Goal: Task Accomplishment & Management: Manage account settings

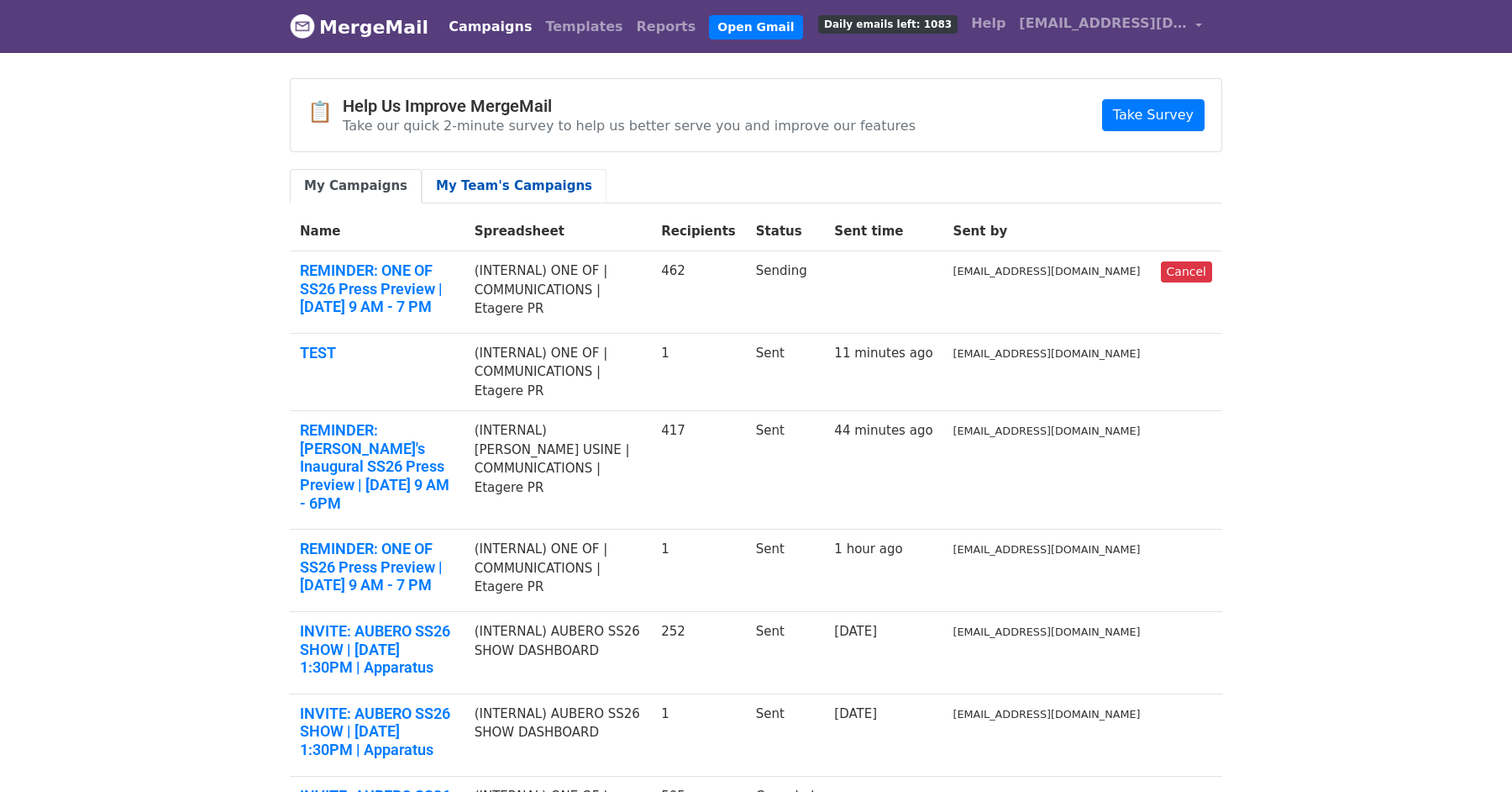
click at [493, 186] on link "My Team's Campaigns" at bounding box center [514, 186] width 184 height 35
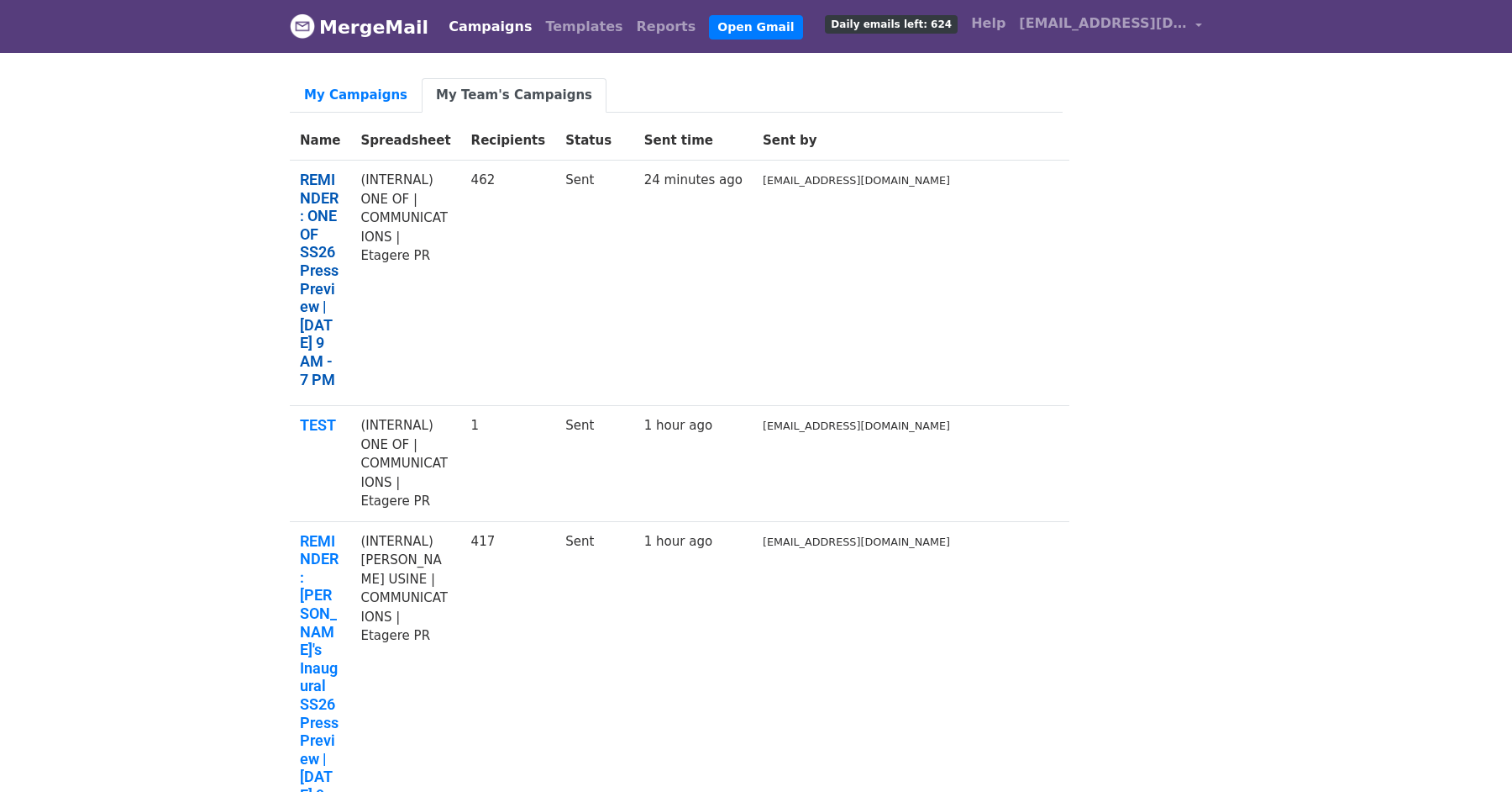
click at [340, 173] on link "REMINDER: ONE OF SS26 Press Preview | Tuesday, September 9th from 9 AM - 7 PM" at bounding box center [320, 279] width 41 height 217
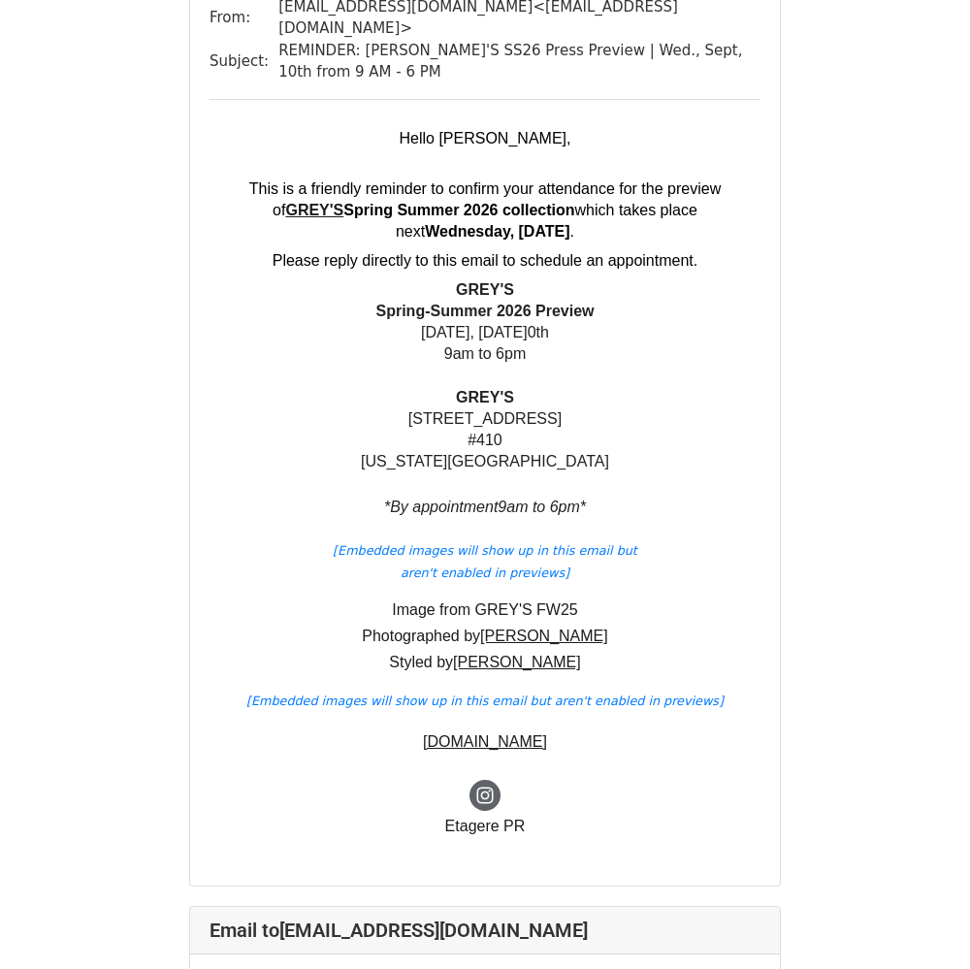
scroll to position [1421, 0]
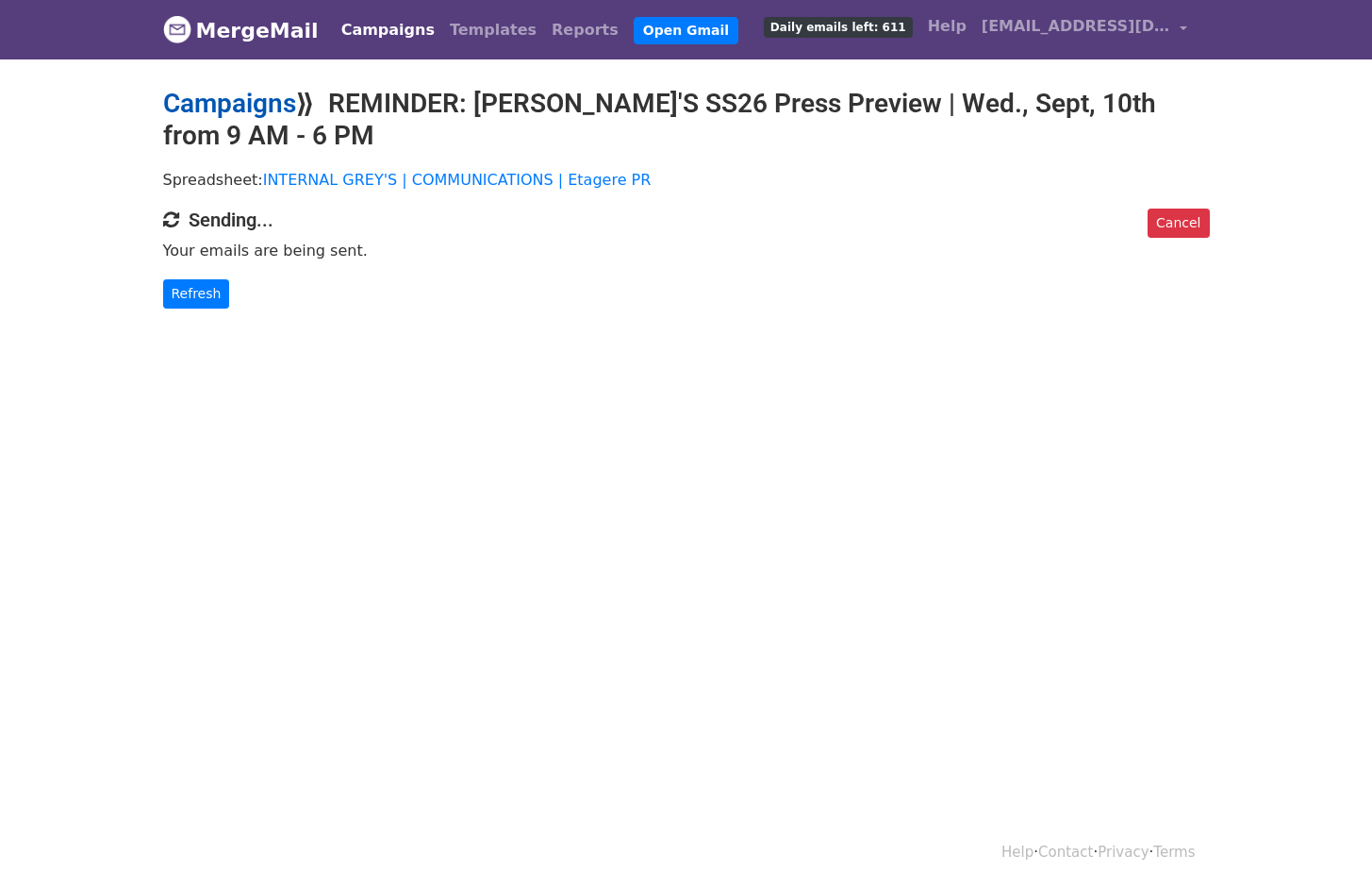
click at [249, 109] on link "Campaigns" at bounding box center [229, 103] width 133 height 31
